Goal: Find specific page/section: Find specific page/section

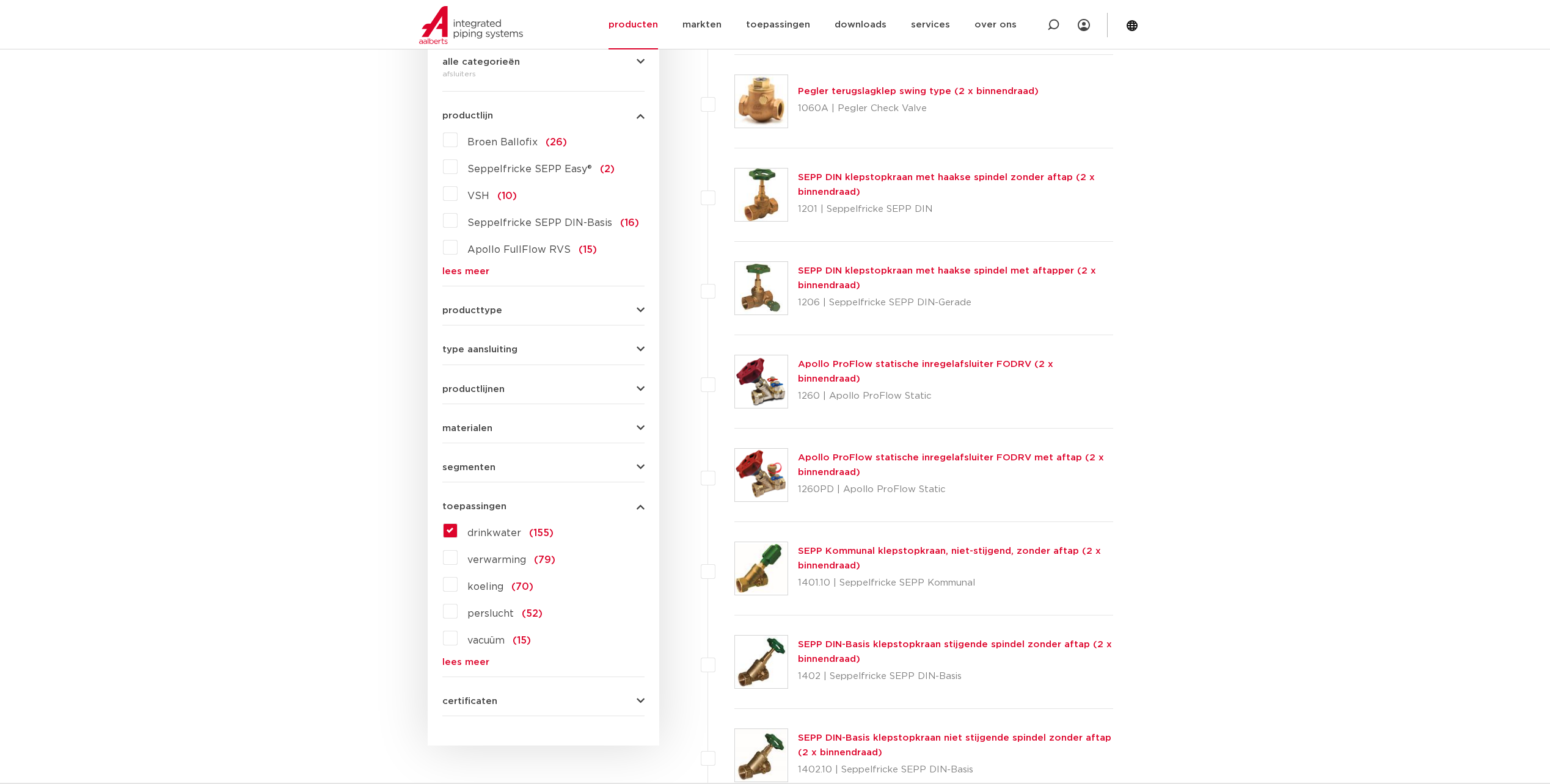
scroll to position [305, 0]
click at [642, 350] on icon "button" at bounding box center [641, 347] width 8 height 9
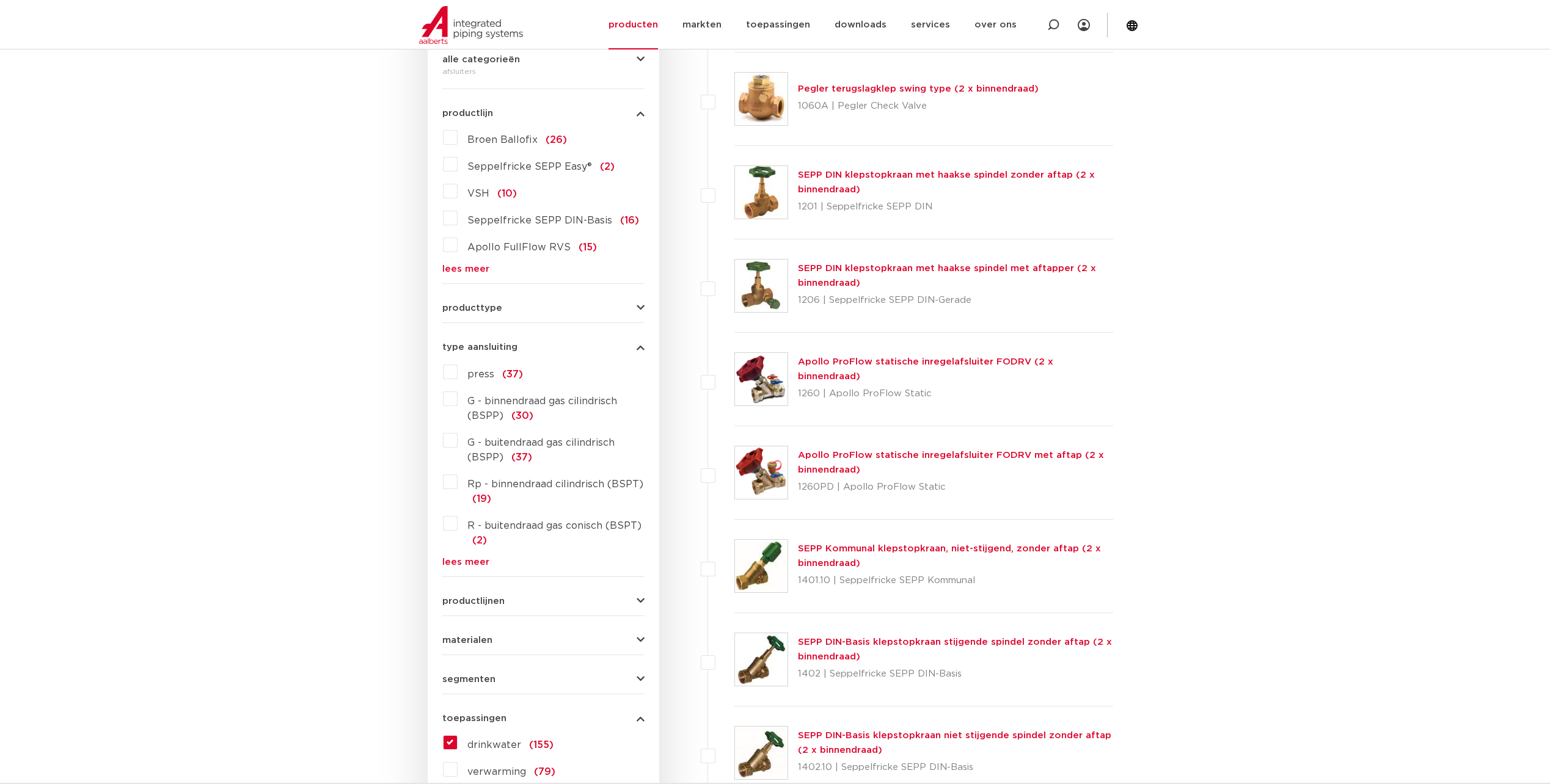
click at [638, 348] on icon "button" at bounding box center [641, 347] width 8 height 9
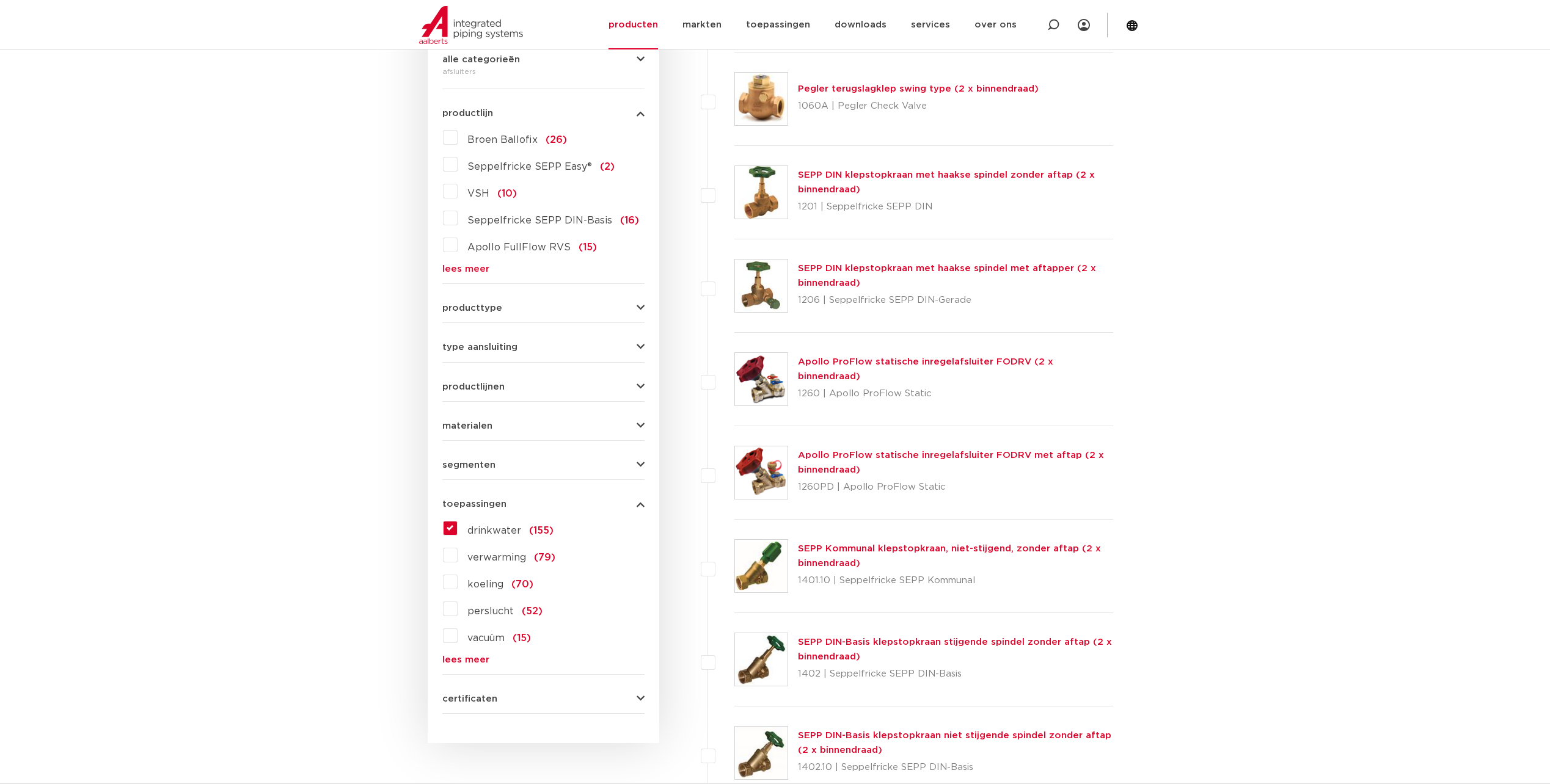
click at [457, 190] on label "VSH (10)" at bounding box center [487, 191] width 59 height 19
click at [0, 0] on input "VSH (10)" at bounding box center [0, 0] width 0 height 0
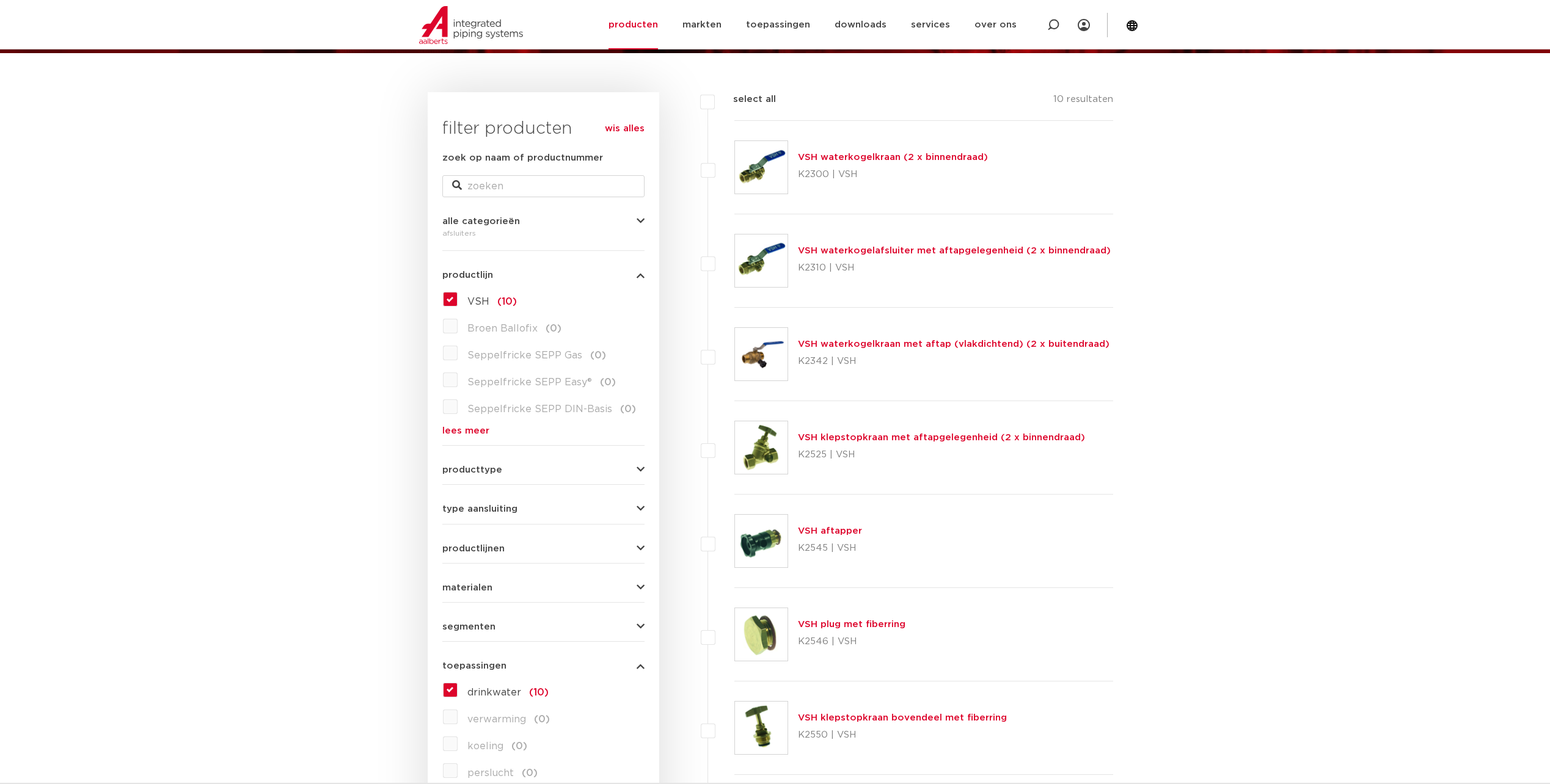
scroll to position [122, 0]
